Goal: Use online tool/utility: Utilize a website feature to perform a specific function

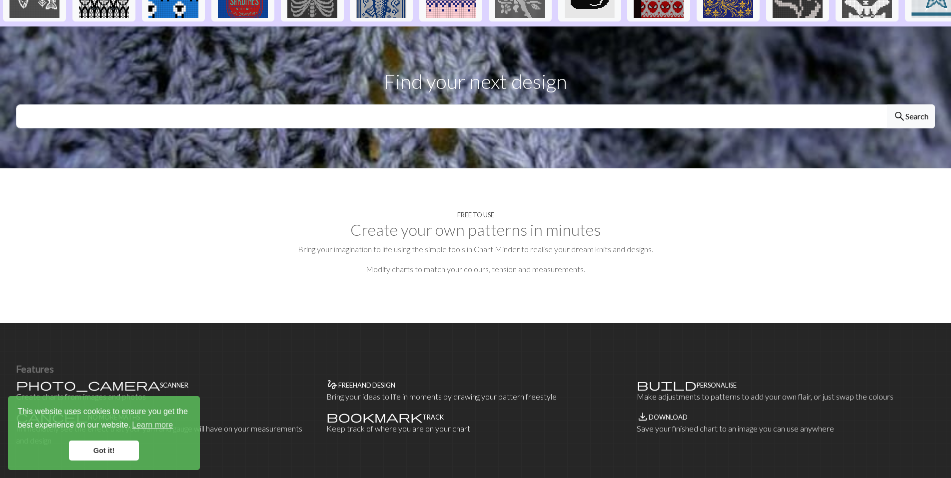
scroll to position [305, 0]
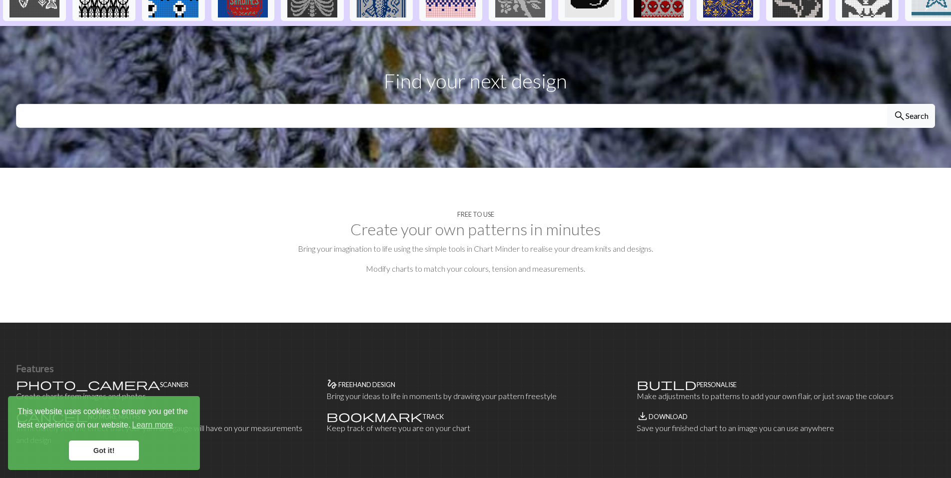
click at [447, 272] on p "Modify charts to match your colours, tension and measurements." at bounding box center [475, 269] width 919 height 12
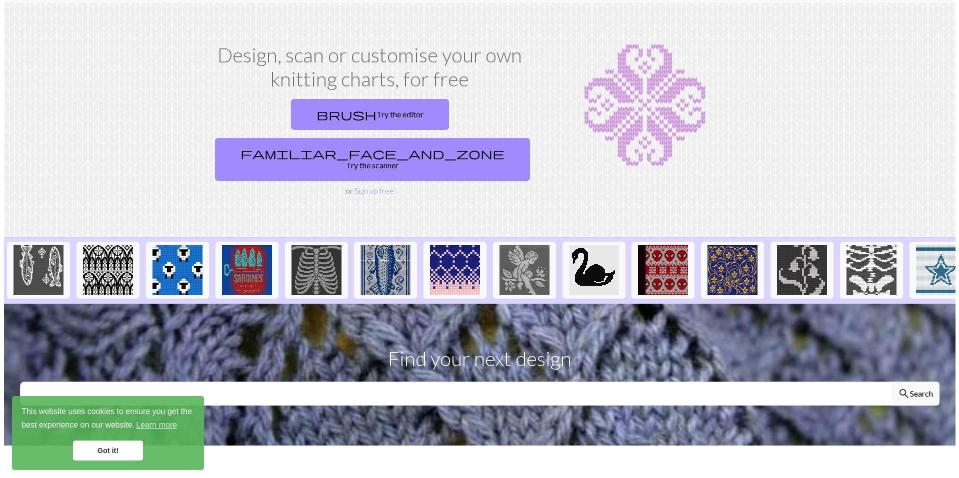
scroll to position [0, 0]
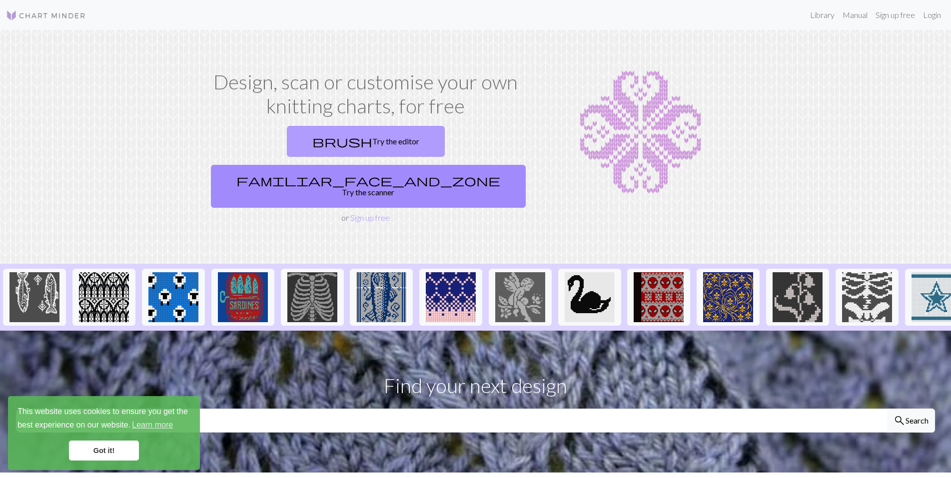
click at [385, 142] on link "brush Try the editor" at bounding box center [366, 141] width 158 height 31
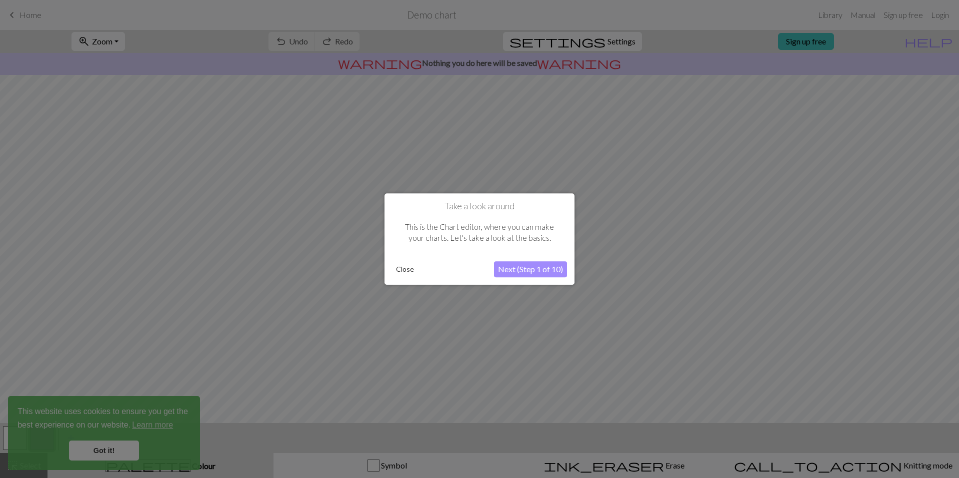
click at [532, 271] on button "Next (Step 1 of 10)" at bounding box center [530, 269] width 73 height 16
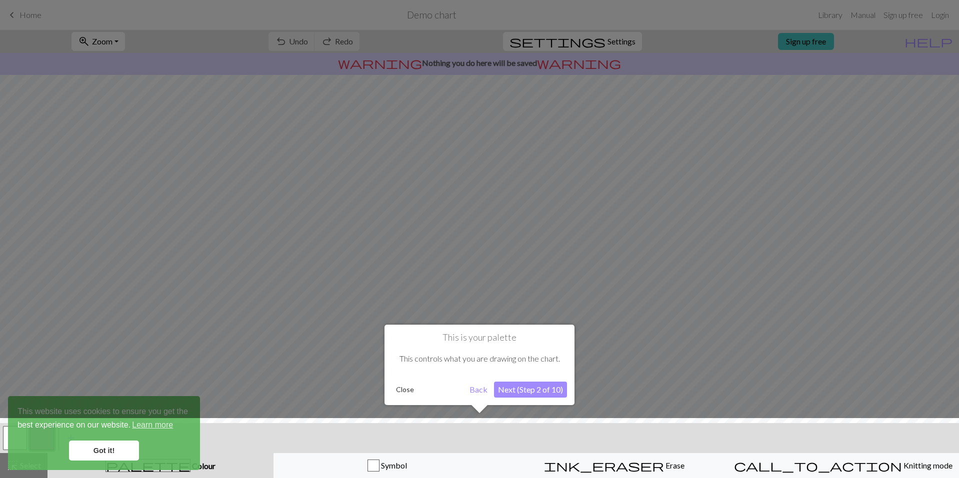
click at [517, 392] on button "Next (Step 2 of 10)" at bounding box center [530, 390] width 73 height 16
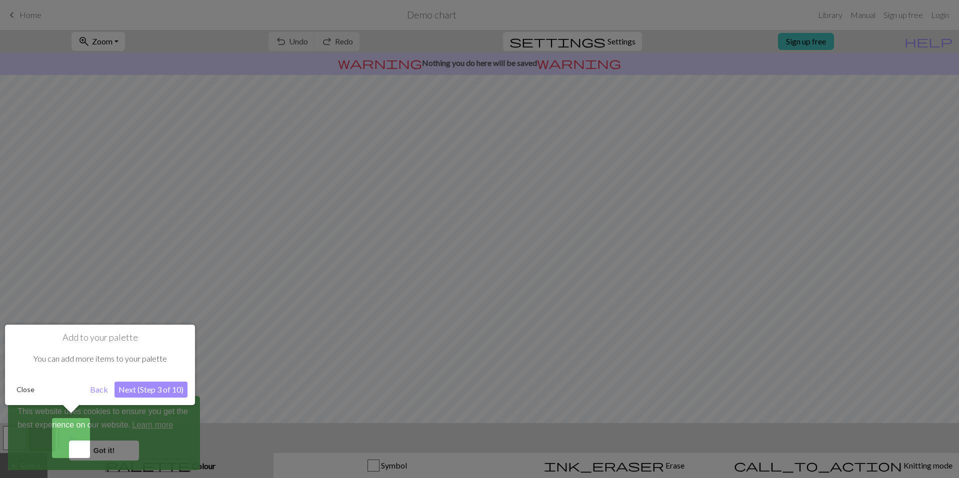
click at [134, 390] on button "Next (Step 3 of 10)" at bounding box center [150, 390] width 73 height 16
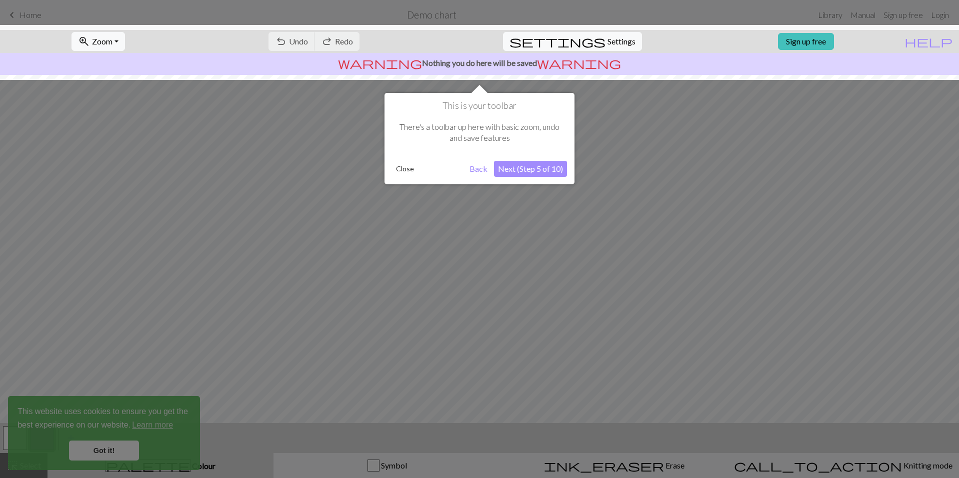
click at [532, 176] on button "Next (Step 5 of 10)" at bounding box center [530, 169] width 73 height 16
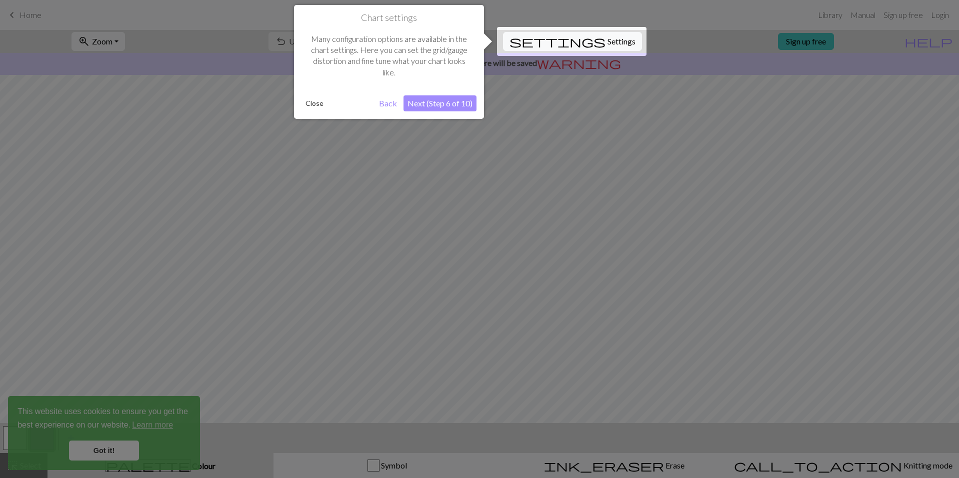
click at [438, 104] on button "Next (Step 6 of 10)" at bounding box center [439, 103] width 73 height 16
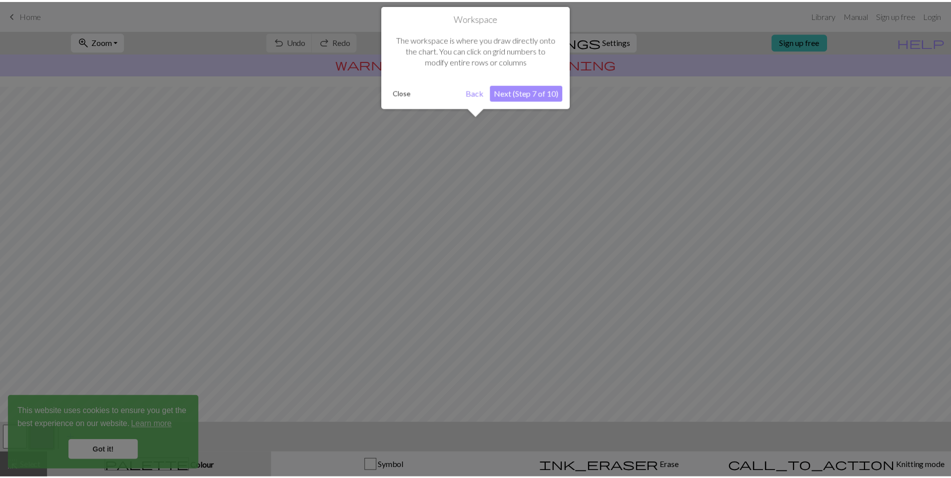
scroll to position [24, 0]
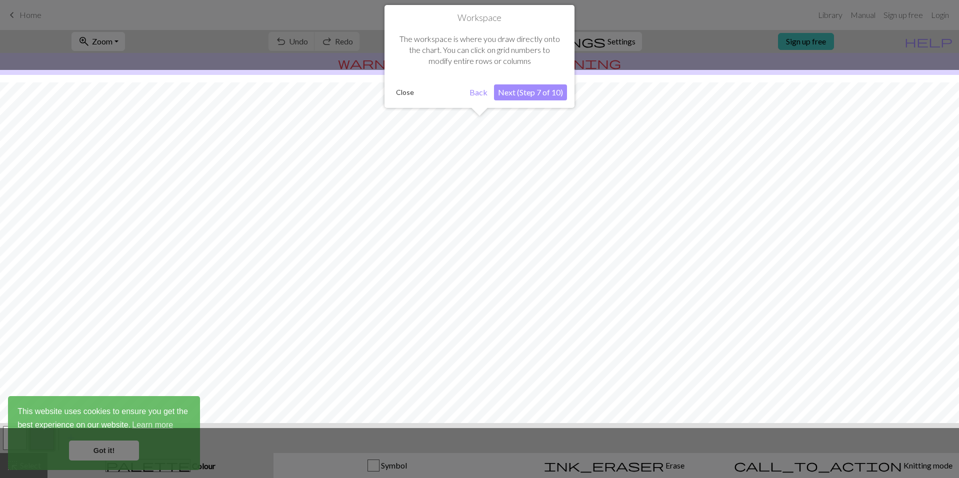
click at [521, 87] on button "Next (Step 7 of 10)" at bounding box center [530, 92] width 73 height 16
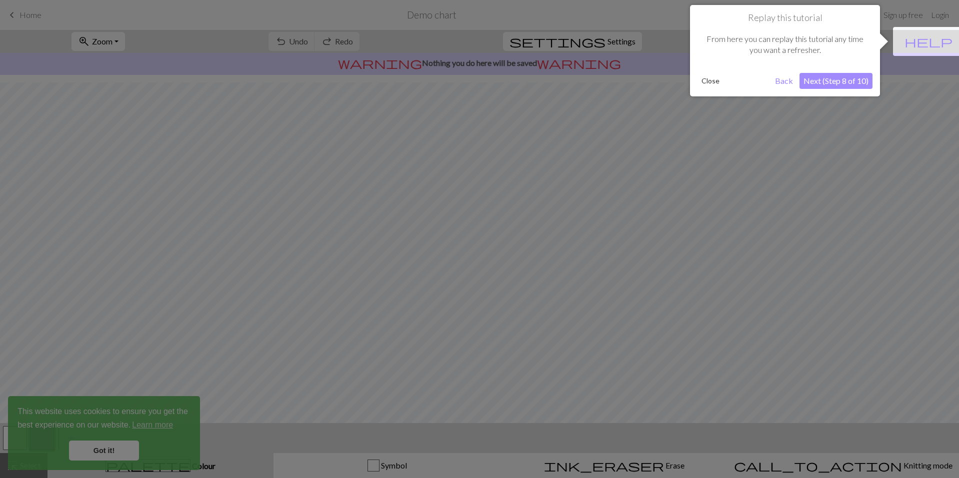
click at [810, 76] on button "Next (Step 8 of 10)" at bounding box center [835, 81] width 73 height 16
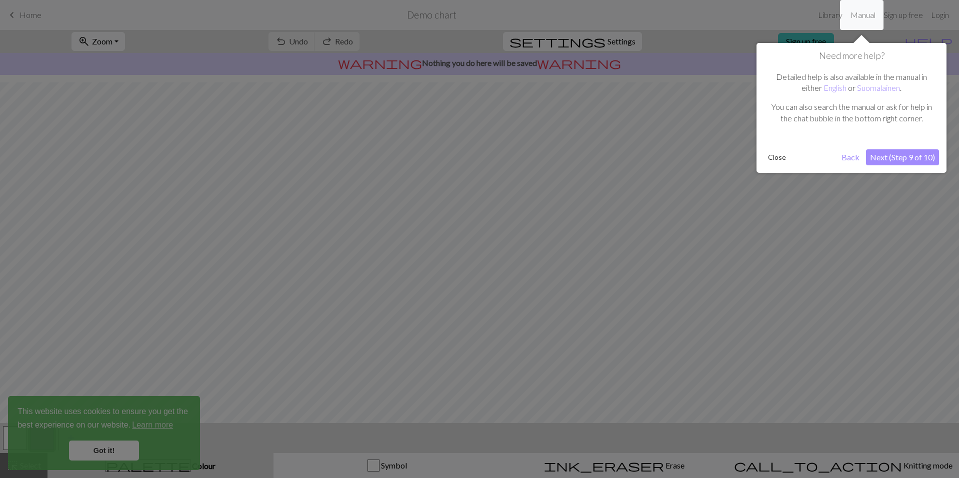
click at [888, 161] on button "Next (Step 9 of 10)" at bounding box center [902, 157] width 73 height 16
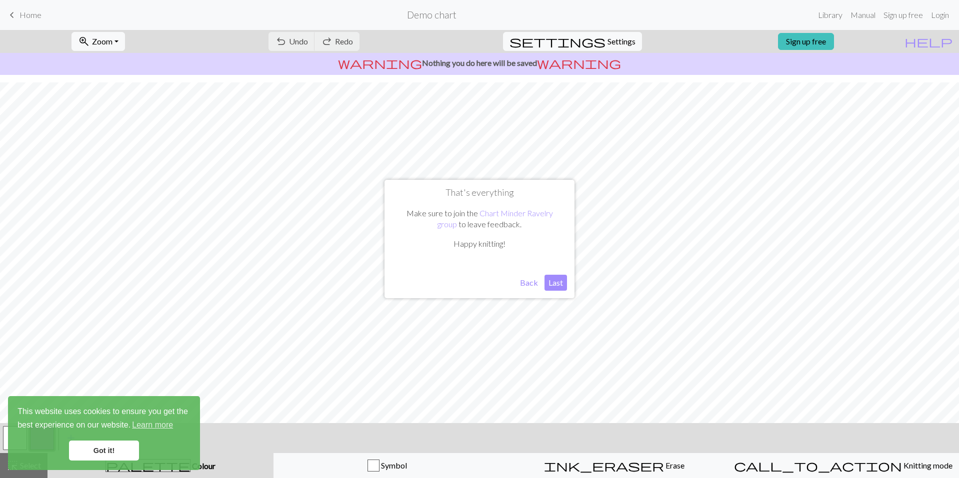
click at [555, 286] on button "Last" at bounding box center [555, 283] width 22 height 16
click at [123, 445] on link "Got it!" at bounding box center [104, 451] width 70 height 20
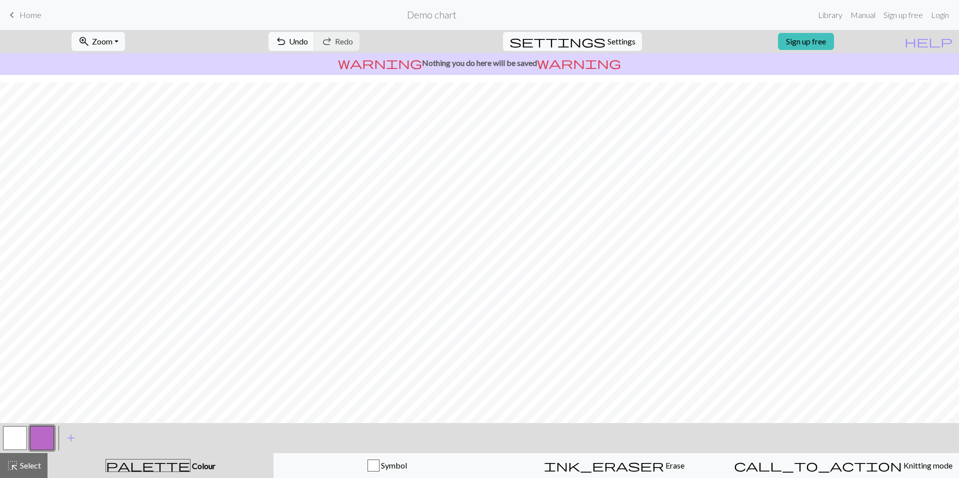
click at [23, 437] on body "This website uses cookies to ensure you get the best experience on our website.…" at bounding box center [479, 239] width 959 height 478
click at [24, 436] on button "button" at bounding box center [15, 438] width 24 height 24
click at [35, 17] on span "Home" at bounding box center [30, 14] width 22 height 9
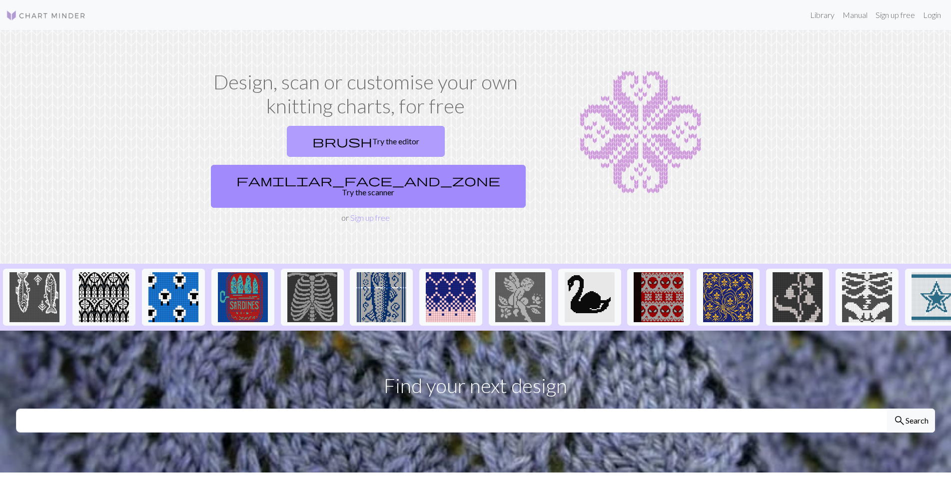
scroll to position [16, 0]
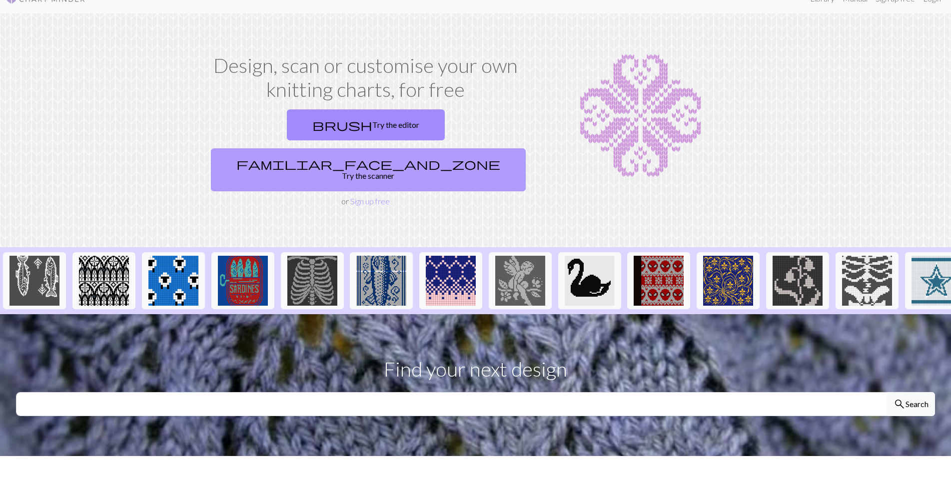
click at [416, 178] on link "familiar_face_and_zone Try the scanner" at bounding box center [368, 169] width 315 height 43
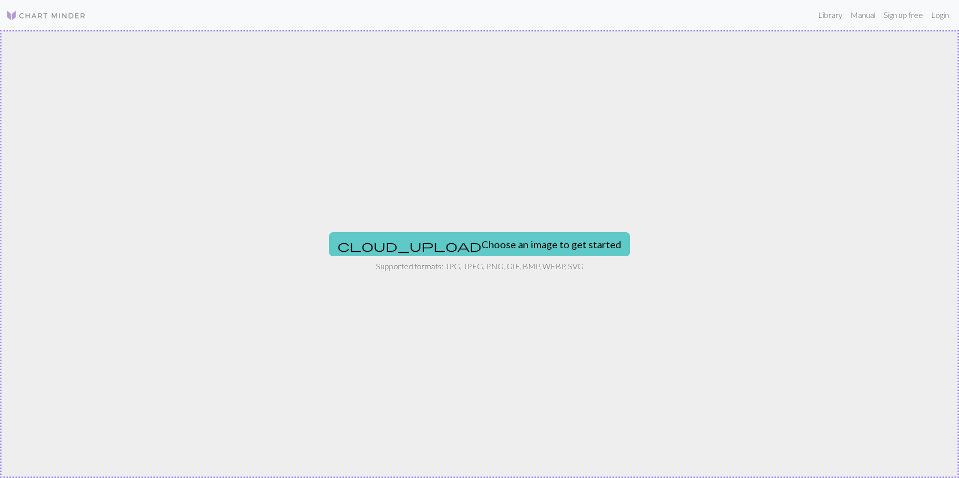
click at [424, 246] on span "cloud_upload" at bounding box center [409, 246] width 144 height 14
click at [404, 256] on button "cloud_upload Choose an image to get started" at bounding box center [479, 244] width 301 height 24
click at [384, 241] on span "cloud_upload" at bounding box center [409, 246] width 144 height 14
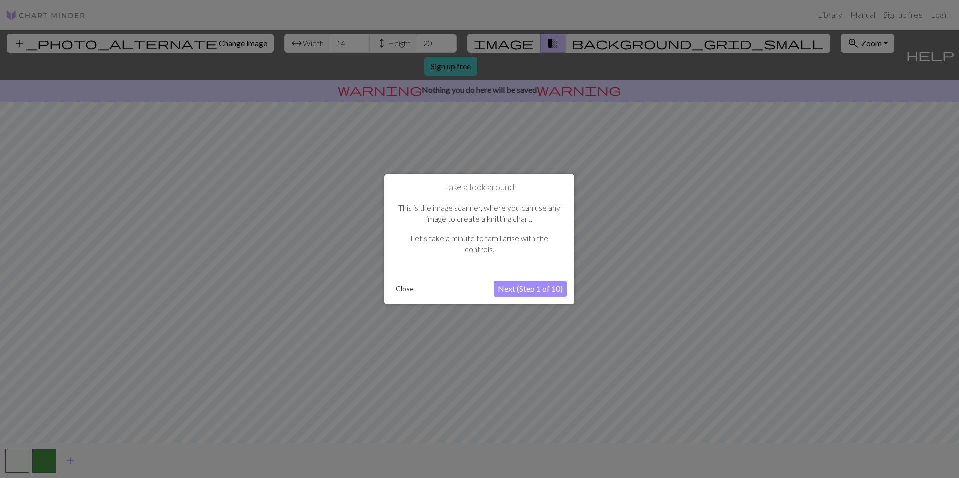
click at [540, 293] on button "Next (Step 1 of 10)" at bounding box center [530, 289] width 73 height 16
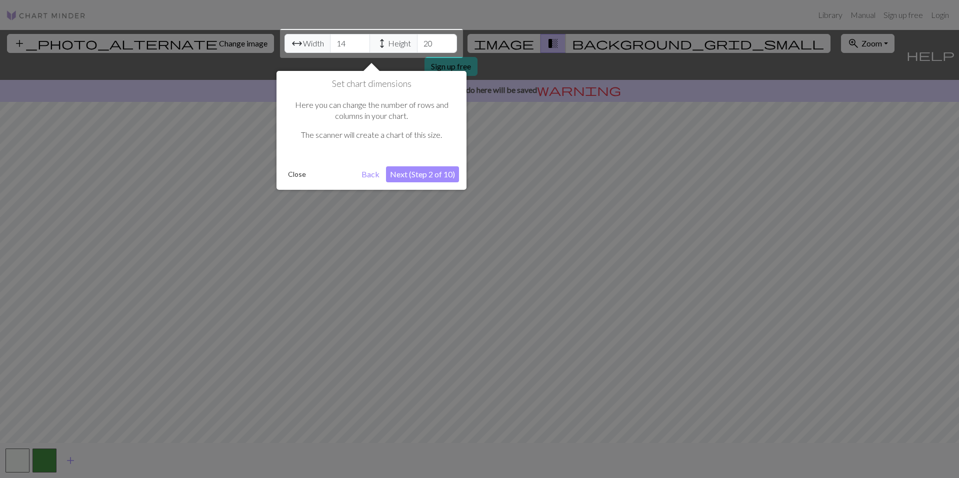
click at [416, 174] on button "Next (Step 2 of 10)" at bounding box center [422, 174] width 73 height 16
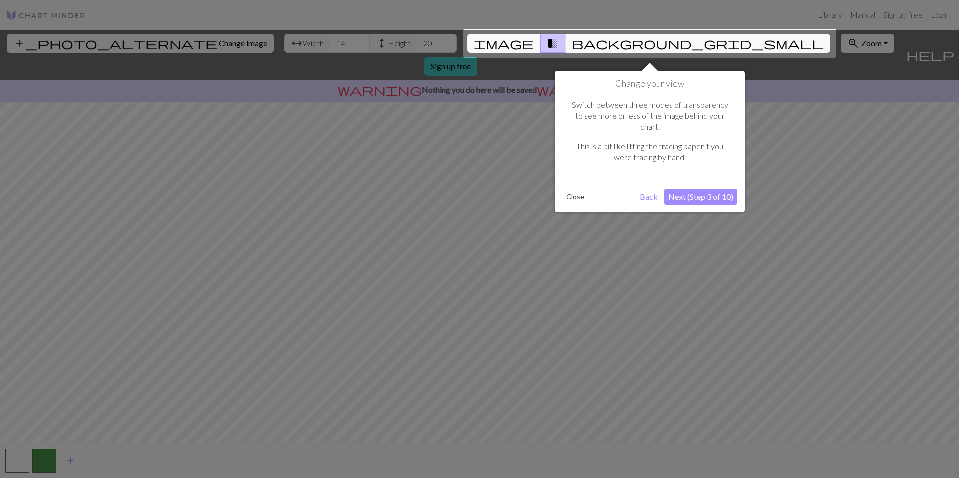
click at [695, 189] on button "Next (Step 3 of 10)" at bounding box center [700, 197] width 73 height 16
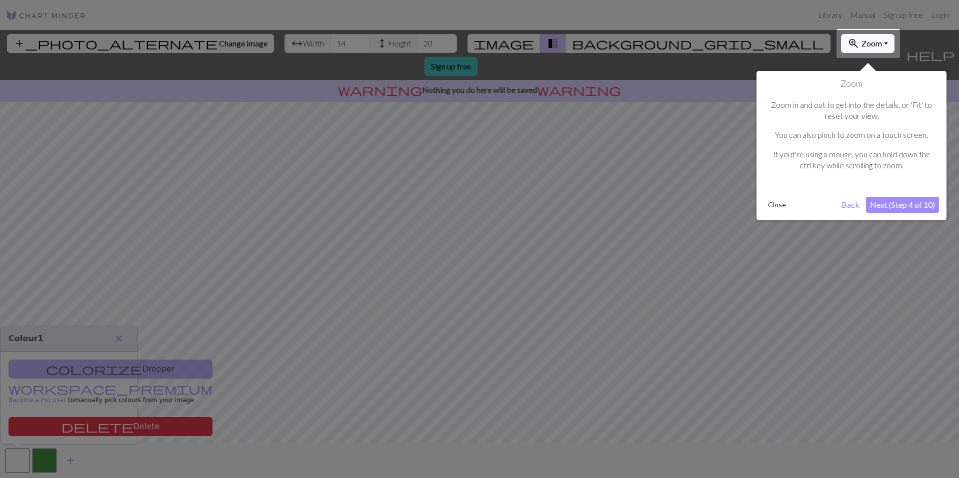
click at [895, 207] on button "Next (Step 4 of 10)" at bounding box center [902, 205] width 73 height 16
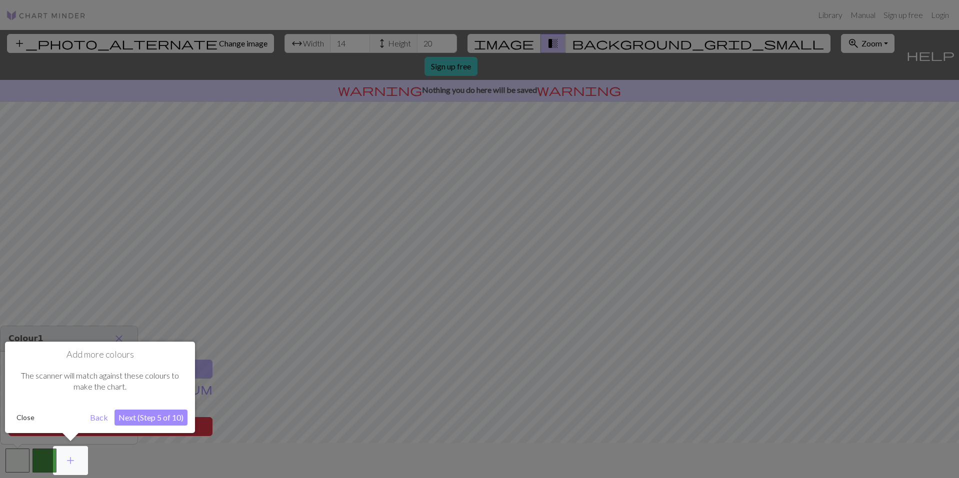
click at [143, 423] on button "Next (Step 5 of 10)" at bounding box center [150, 418] width 73 height 16
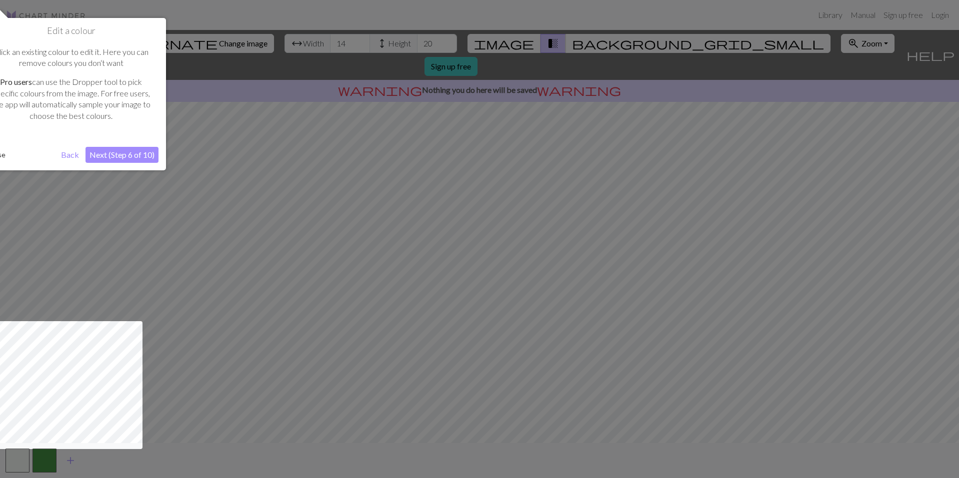
click at [109, 151] on button "Next (Step 6 of 10)" at bounding box center [121, 155] width 73 height 16
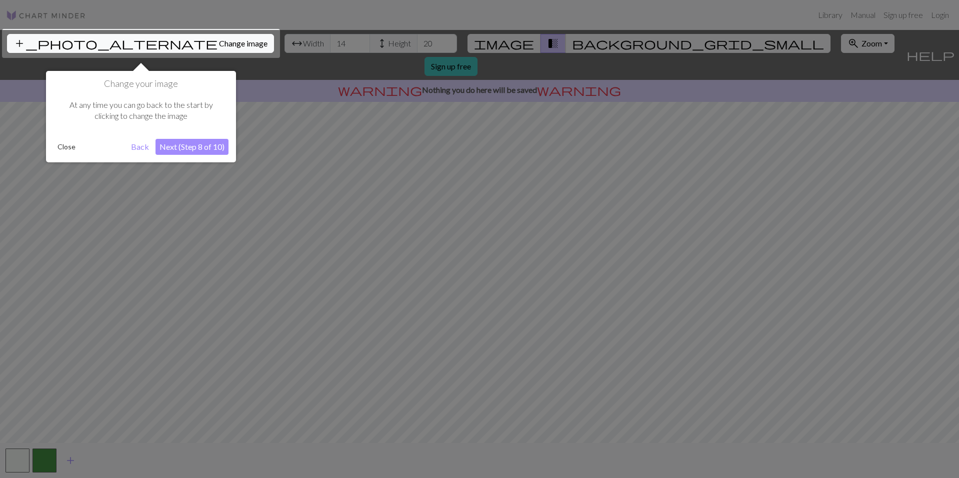
click at [201, 150] on button "Next (Step 8 of 10)" at bounding box center [191, 147] width 73 height 16
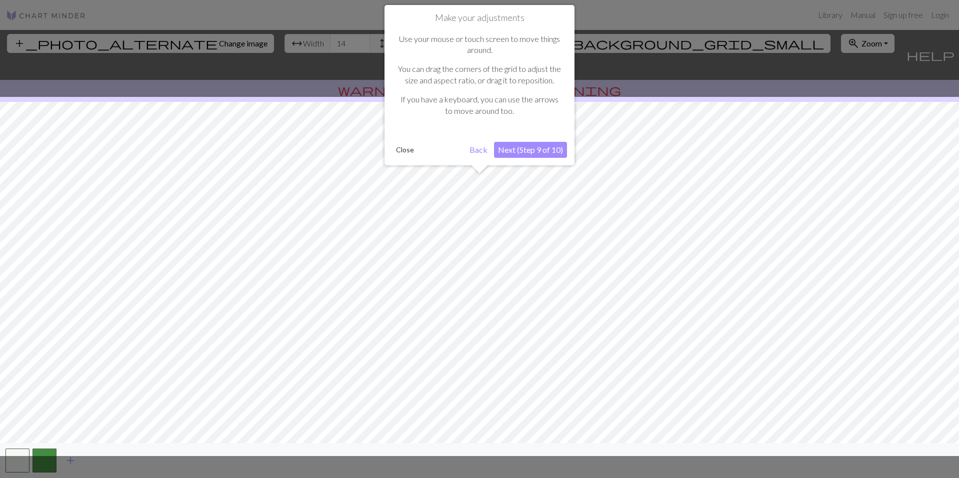
click at [524, 150] on button "Next (Step 9 of 10)" at bounding box center [530, 150] width 73 height 16
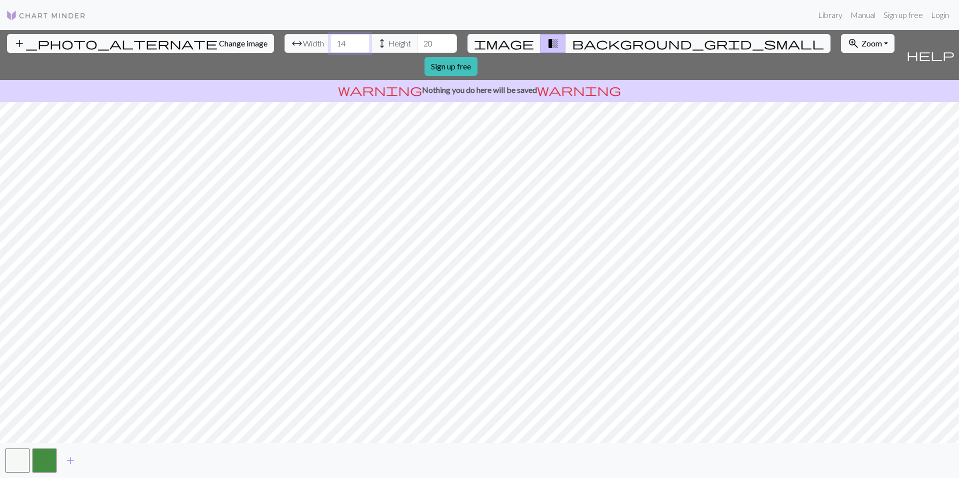
drag, startPoint x: 345, startPoint y: 43, endPoint x: 308, endPoint y: 44, distance: 36.5
click at [308, 44] on div "arrow_range Width 14 height Height 20" at bounding box center [370, 43] width 172 height 19
click at [444, 38] on input "20" at bounding box center [437, 43] width 40 height 19
click at [447, 46] on input "19" at bounding box center [437, 43] width 40 height 19
click at [447, 46] on input "18" at bounding box center [437, 43] width 40 height 19
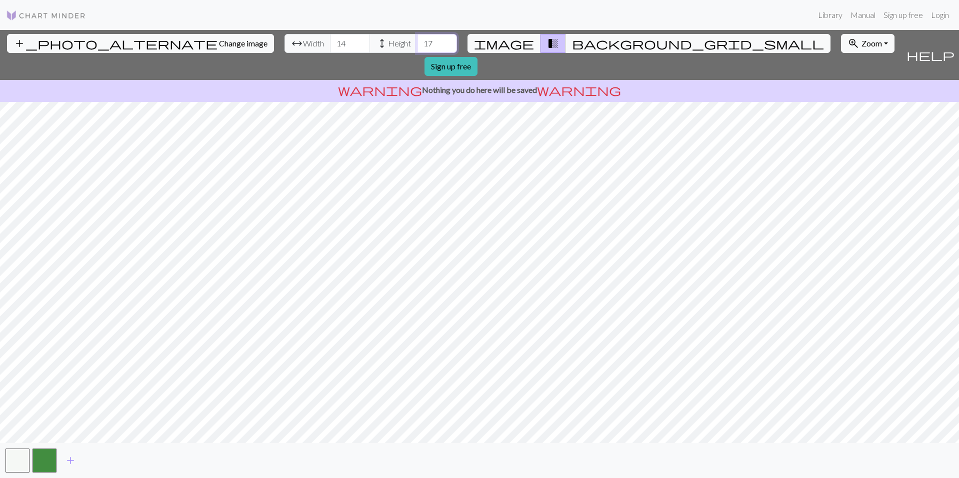
click at [447, 46] on input "17" at bounding box center [437, 43] width 40 height 19
click at [447, 46] on input "16" at bounding box center [437, 43] width 40 height 19
click at [447, 46] on input "15" at bounding box center [437, 43] width 40 height 19
click at [447, 46] on input "14" at bounding box center [437, 43] width 40 height 19
click at [447, 46] on input "13" at bounding box center [437, 43] width 40 height 19
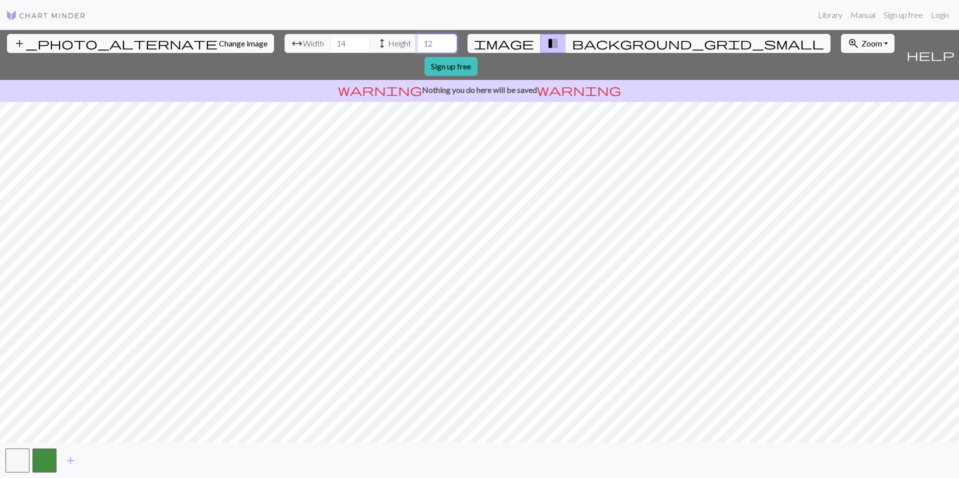
click at [447, 46] on input "12" at bounding box center [437, 43] width 40 height 19
click at [447, 46] on input "11" at bounding box center [437, 43] width 40 height 19
click at [447, 46] on input "10" at bounding box center [437, 43] width 40 height 19
type input "9"
click at [447, 46] on input "9" at bounding box center [437, 43] width 40 height 19
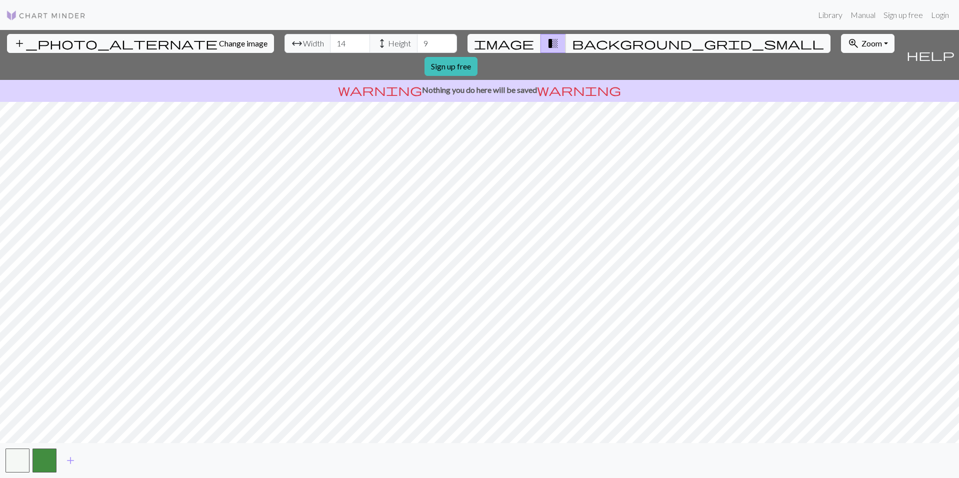
click at [868, 38] on button "zoom_in Zoom Zoom" at bounding box center [867, 43] width 53 height 19
click at [864, 81] on button "Fit width" at bounding box center [880, 81] width 79 height 16
click at [858, 42] on span "zoom_in" at bounding box center [853, 43] width 12 height 14
click at [860, 40] on button "zoom_in Zoom Zoom" at bounding box center [867, 43] width 53 height 19
click at [435, 43] on input "9" at bounding box center [437, 43] width 40 height 19
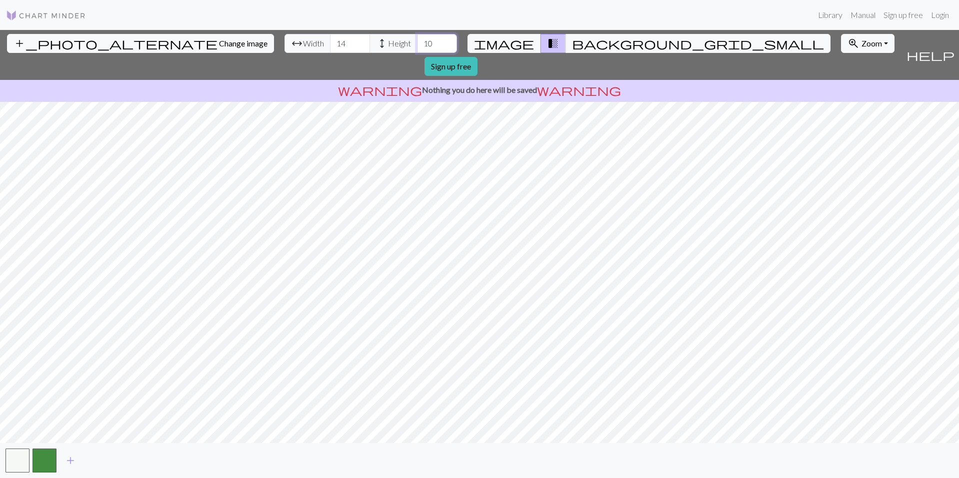
type input "10"
click at [349, 44] on input "14" at bounding box center [350, 43] width 40 height 19
click at [873, 40] on span "Zoom" at bounding box center [871, 42] width 20 height 9
click at [857, 62] on button "Fit all" at bounding box center [880, 65] width 79 height 16
click at [874, 47] on span "Zoom" at bounding box center [871, 42] width 20 height 9
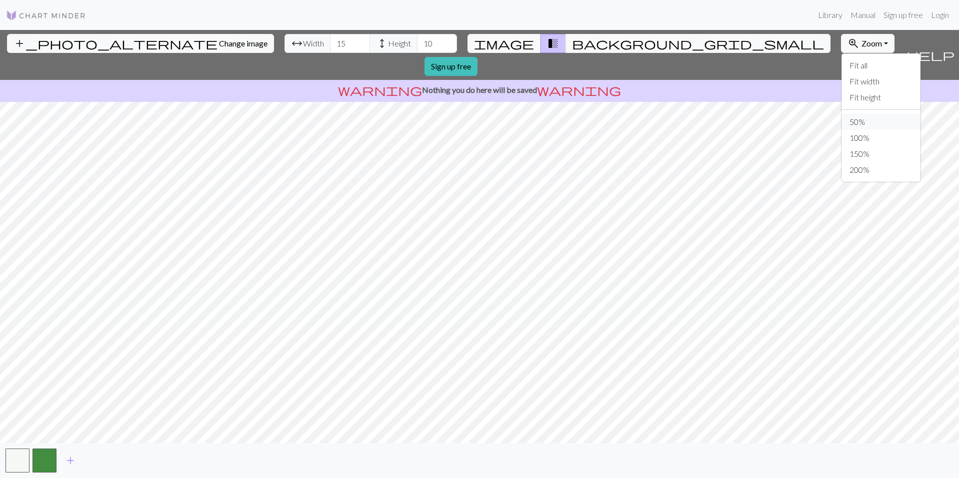
click at [863, 119] on button "50%" at bounding box center [880, 122] width 79 height 16
click at [874, 37] on button "zoom_in Zoom Zoom" at bounding box center [867, 43] width 53 height 19
drag, startPoint x: 350, startPoint y: 44, endPoint x: 331, endPoint y: 41, distance: 18.7
click at [331, 41] on input "15" at bounding box center [350, 43] width 40 height 19
type input "45"
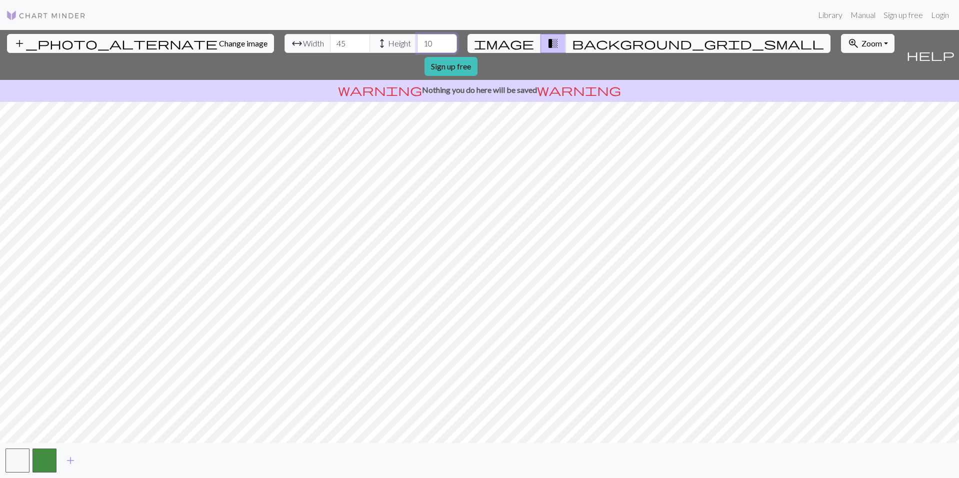
click at [436, 44] on input "10" at bounding box center [437, 43] width 40 height 19
type input "1"
type input "30"
click at [864, 47] on span "Zoom" at bounding box center [871, 42] width 20 height 9
click at [867, 142] on button "100%" at bounding box center [880, 138] width 79 height 16
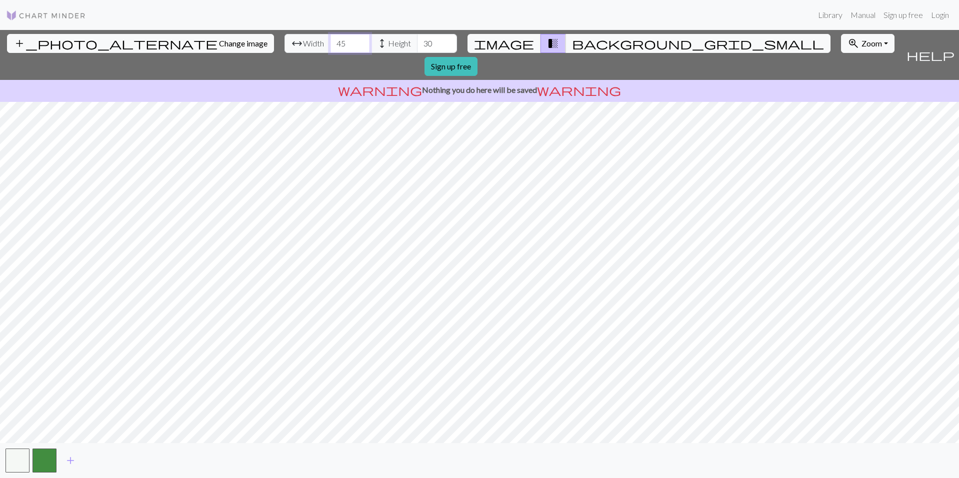
click at [348, 46] on input "45" at bounding box center [350, 43] width 40 height 19
drag, startPoint x: 348, startPoint y: 43, endPoint x: 326, endPoint y: 46, distance: 22.6
click at [326, 46] on div "arrow_range Width 45 height Height 30" at bounding box center [370, 43] width 172 height 19
type input "60"
click at [438, 45] on input "30" at bounding box center [437, 43] width 40 height 19
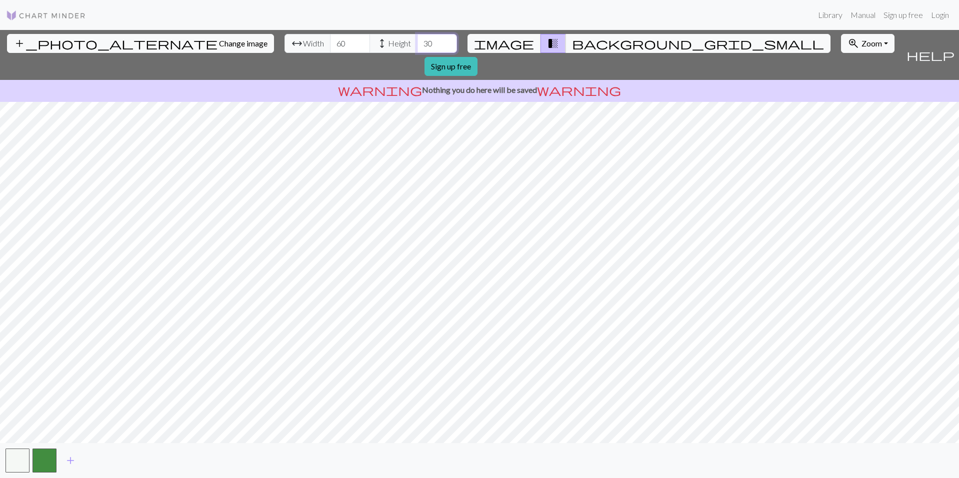
type input "3"
type input "40"
drag, startPoint x: 352, startPoint y: 46, endPoint x: 327, endPoint y: 39, distance: 25.3
click at [327, 39] on div "arrow_range Width 60 height Height 40" at bounding box center [370, 43] width 172 height 19
drag, startPoint x: 435, startPoint y: 43, endPoint x: 420, endPoint y: 43, distance: 15.0
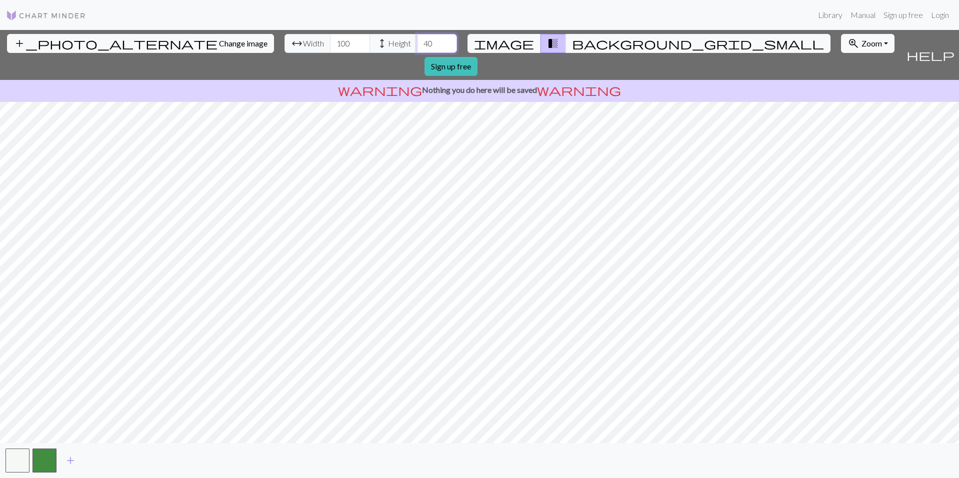
click at [420, 43] on input "40" at bounding box center [437, 43] width 40 height 19
drag, startPoint x: 354, startPoint y: 44, endPoint x: 330, endPoint y: 44, distance: 23.5
click at [330, 44] on input "100" at bounding box center [350, 43] width 40 height 19
type input "90"
drag, startPoint x: 436, startPoint y: 44, endPoint x: 409, endPoint y: 46, distance: 27.1
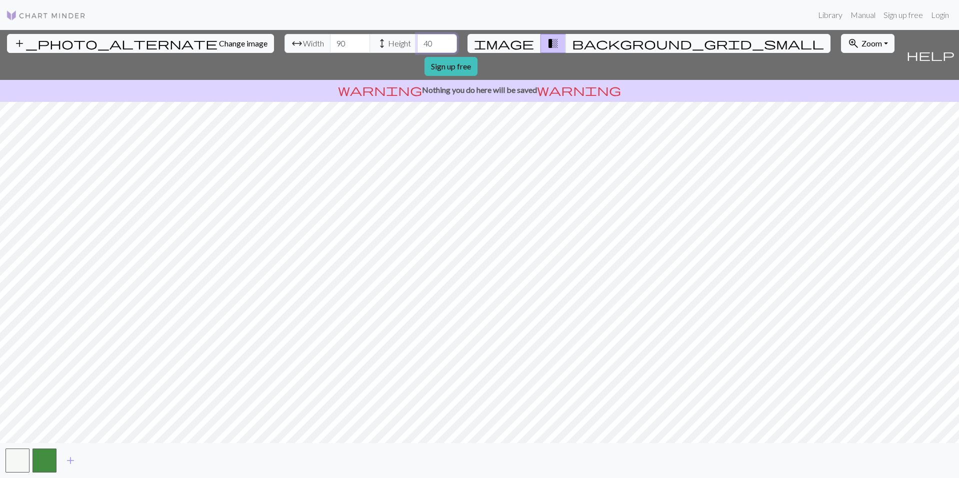
click at [409, 46] on div "arrow_range Width 90 height Height 40" at bounding box center [370, 43] width 172 height 19
click at [886, 47] on button "zoom_in Zoom Zoom" at bounding box center [867, 43] width 53 height 19
click at [866, 153] on button "150%" at bounding box center [880, 154] width 79 height 16
click at [867, 36] on button "zoom_in Zoom Zoom" at bounding box center [867, 43] width 53 height 19
click at [859, 170] on button "200%" at bounding box center [880, 170] width 79 height 16
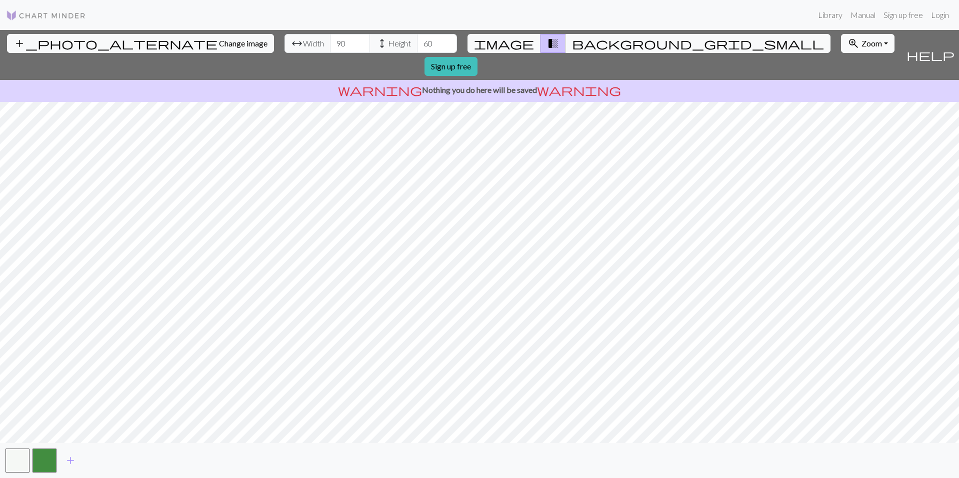
click at [862, 43] on span "Zoom" at bounding box center [871, 42] width 20 height 9
click at [877, 167] on button "200%" at bounding box center [880, 170] width 79 height 16
click at [868, 36] on button "zoom_in Zoom Zoom" at bounding box center [867, 43] width 53 height 19
click at [870, 40] on span "Zoom" at bounding box center [871, 42] width 20 height 9
click at [871, 96] on button "Fit height" at bounding box center [880, 97] width 79 height 16
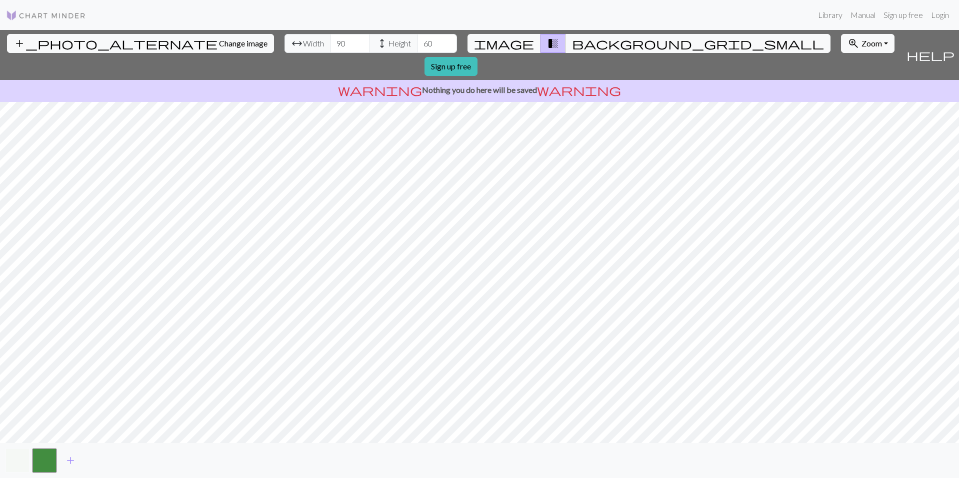
click at [14, 461] on button "button" at bounding box center [17, 461] width 24 height 24
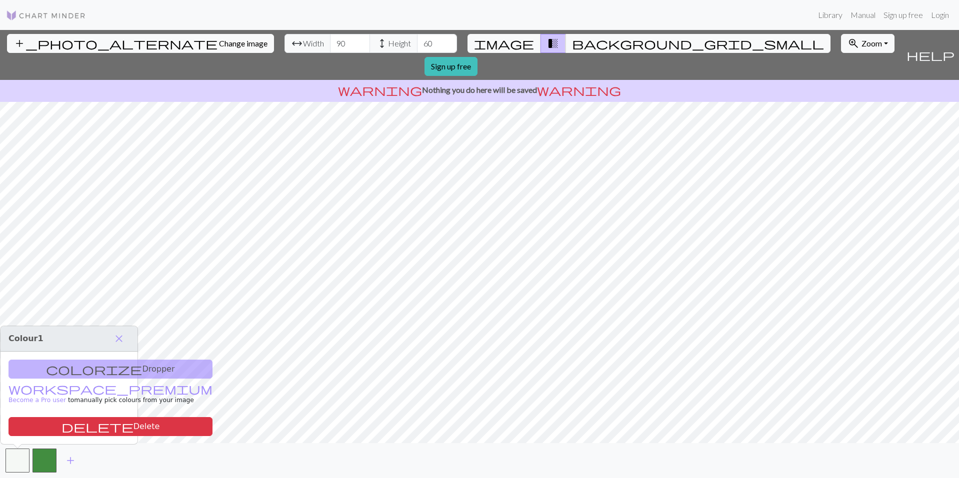
click at [78, 363] on div "colorize Dropper workspace_premium Become a Pro user to manually pick colours f…" at bounding box center [68, 398] width 137 height 92
click at [80, 366] on div "colorize Dropper workspace_premium Become a Pro user to manually pick colours f…" at bounding box center [68, 398] width 137 height 92
click at [91, 426] on span "delete" at bounding box center [97, 427] width 72 height 14
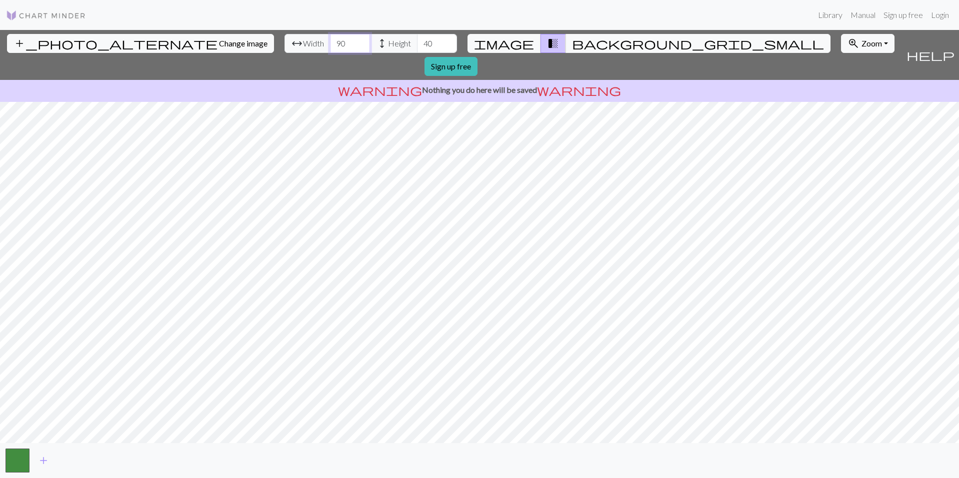
type input "40"
type input "100"
